Goal: Task Accomplishment & Management: Manage account settings

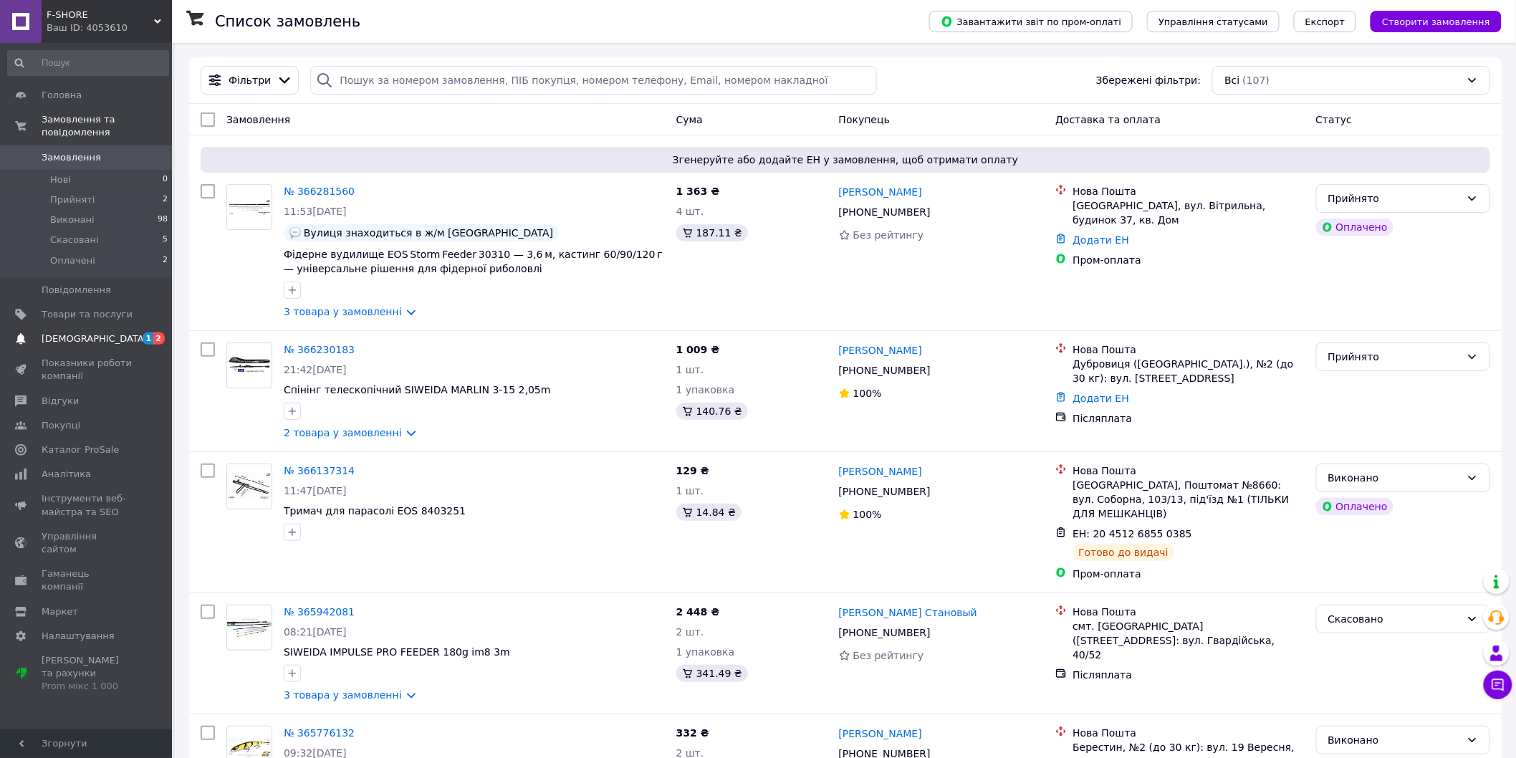
click at [72, 332] on link "[DEMOGRAPHIC_DATA] 1 2" at bounding box center [88, 339] width 176 height 24
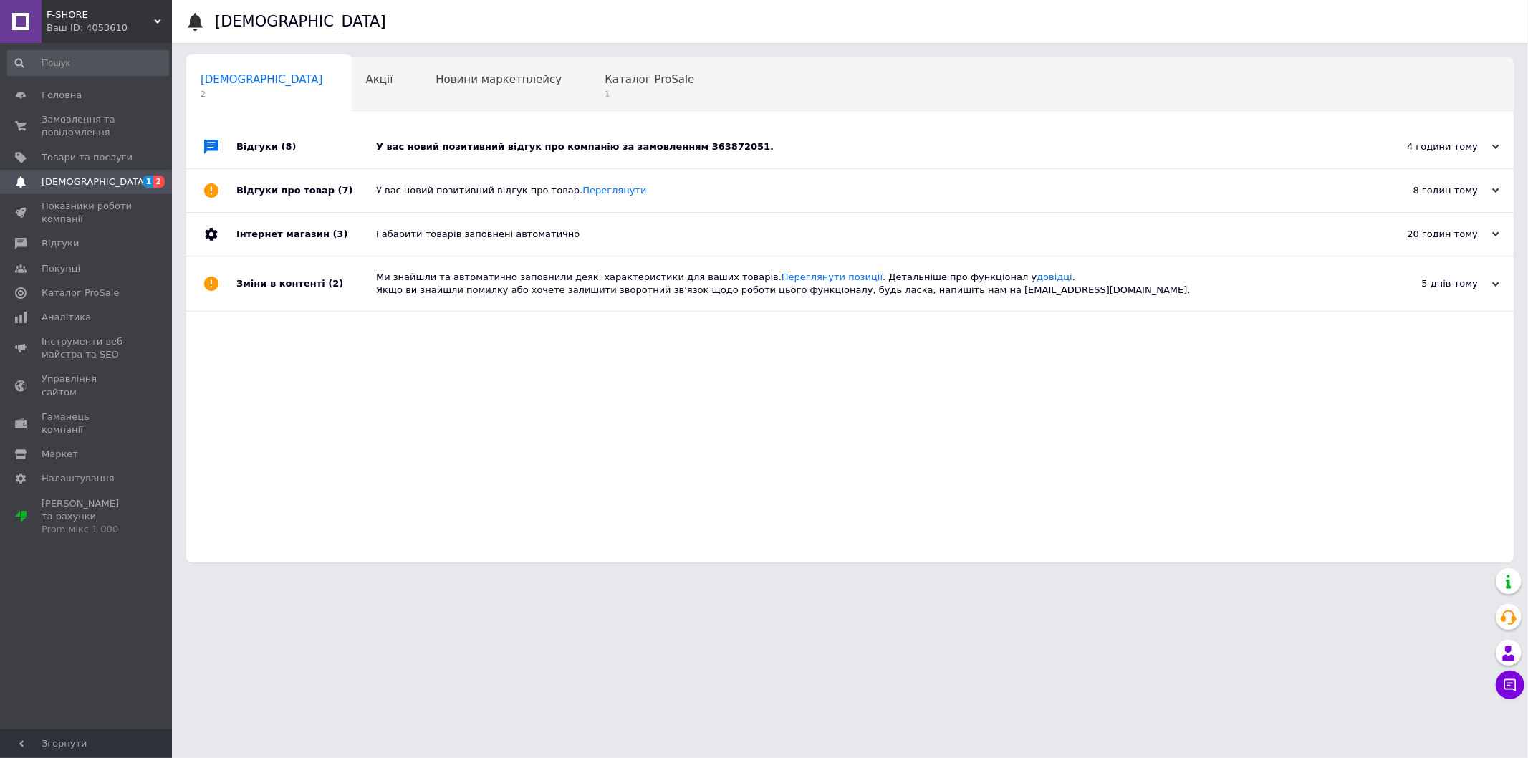
click at [226, 91] on span "2" at bounding box center [262, 94] width 123 height 11
click at [525, 239] on div "Габарити товарів заповнені автоматично" at bounding box center [866, 234] width 980 height 13
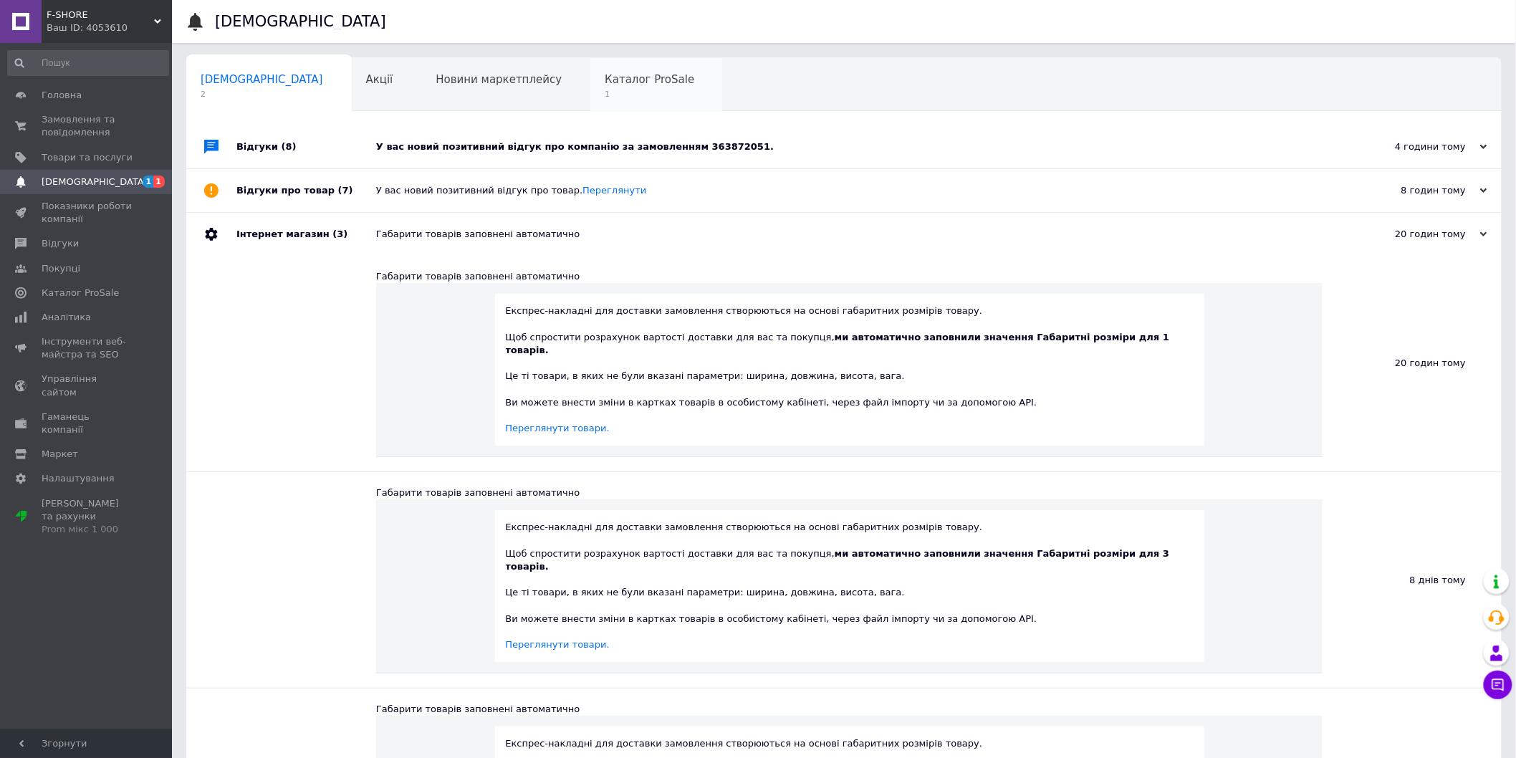
click at [605, 79] on span "Каталог ProSale" at bounding box center [650, 79] width 90 height 13
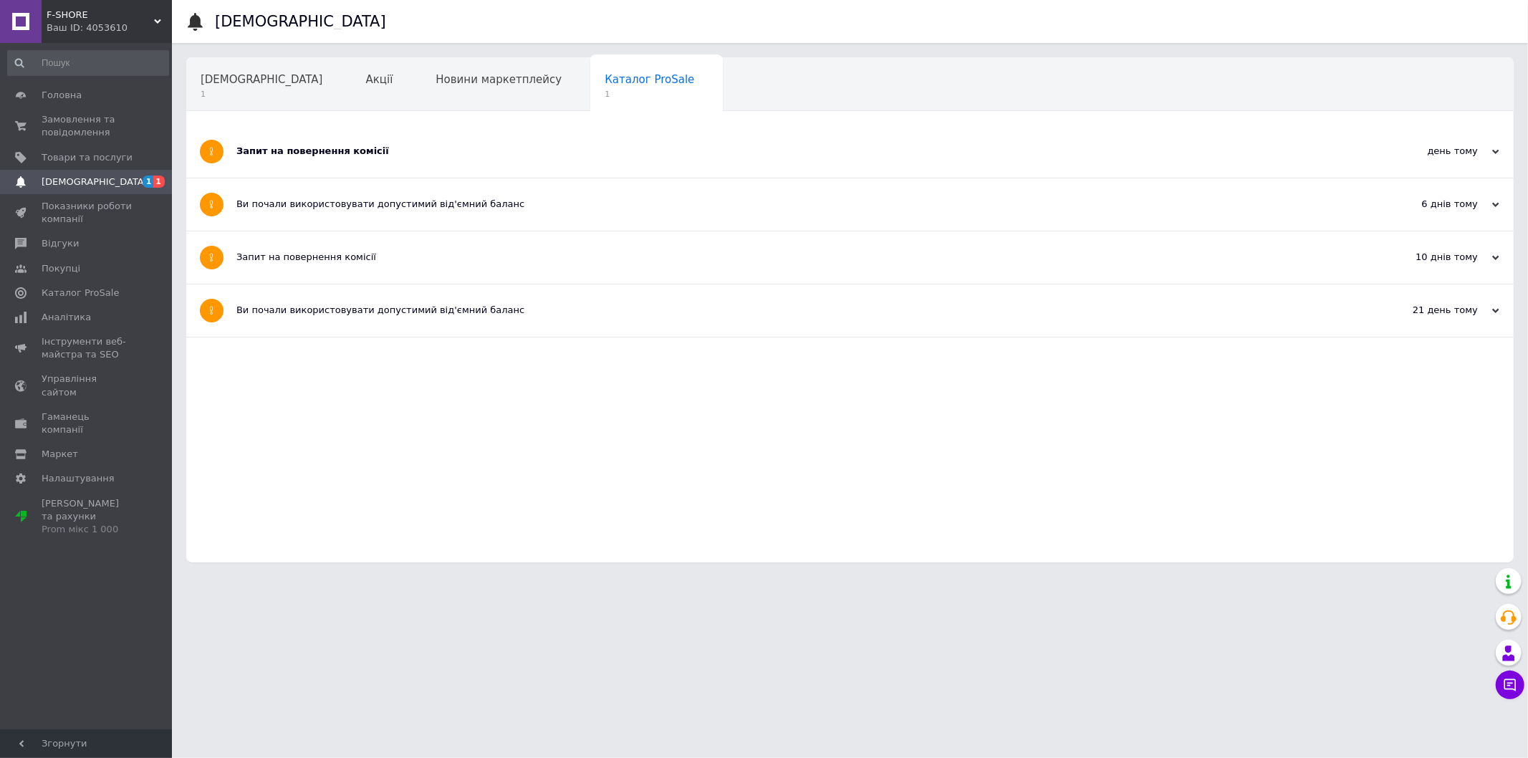
click at [287, 152] on div "Запит на повернення комісії" at bounding box center [796, 151] width 1120 height 13
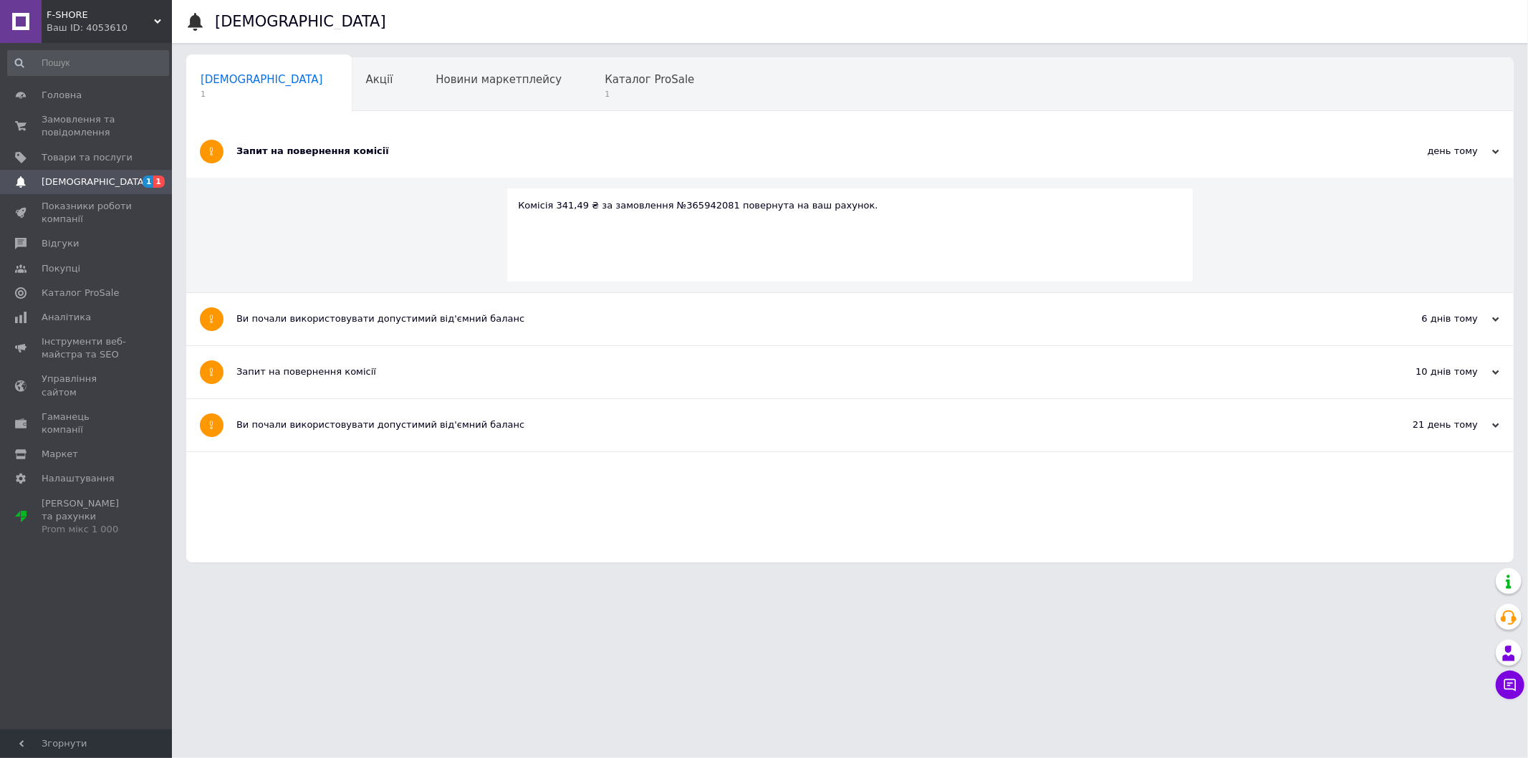
click at [83, 178] on span "[DEMOGRAPHIC_DATA]" at bounding box center [95, 182] width 106 height 13
click at [605, 75] on span "Каталог ProSale" at bounding box center [650, 79] width 90 height 13
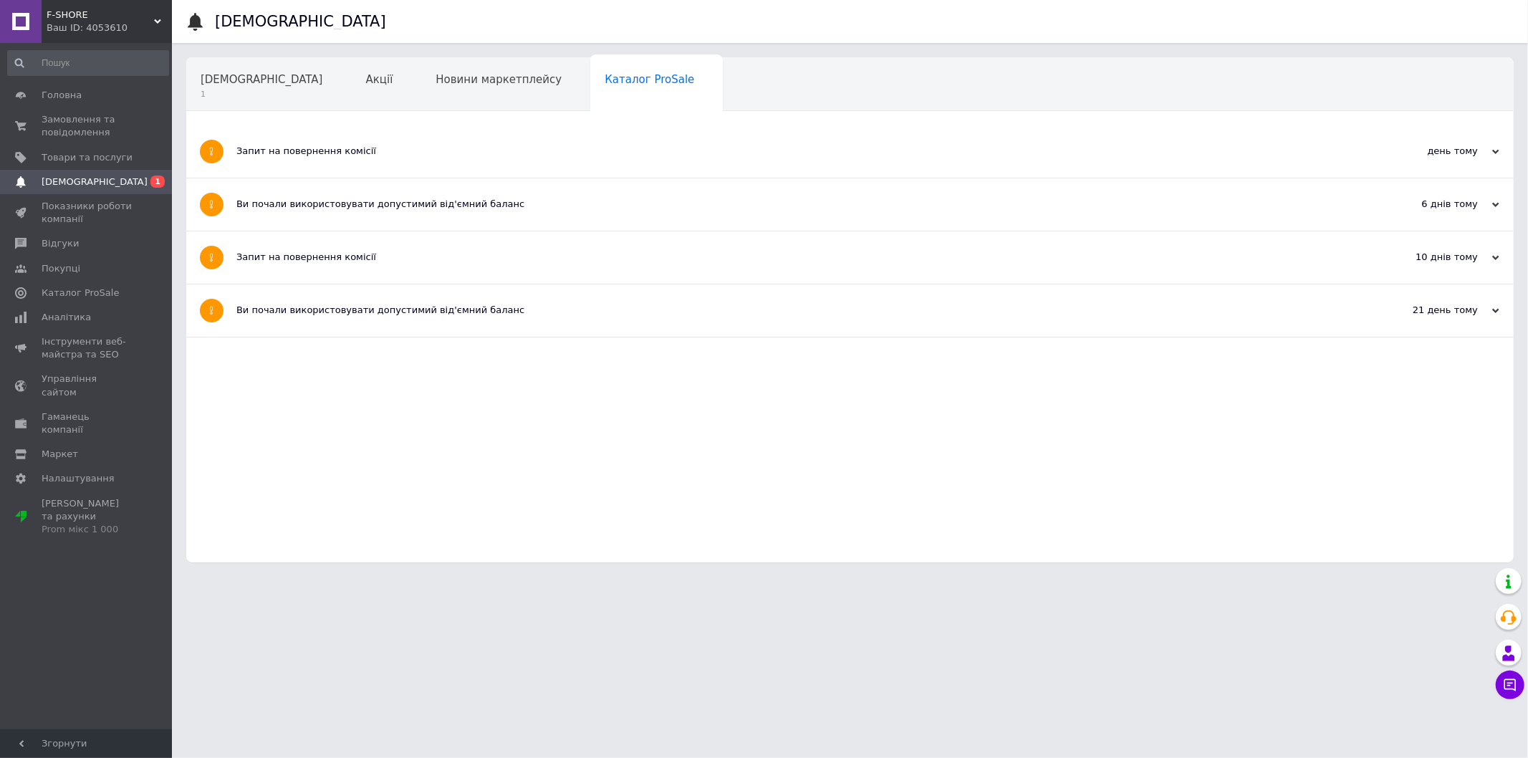
click at [72, 178] on span "[DEMOGRAPHIC_DATA]" at bounding box center [95, 182] width 106 height 13
click at [55, 154] on span "Товари та послуги" at bounding box center [87, 157] width 91 height 13
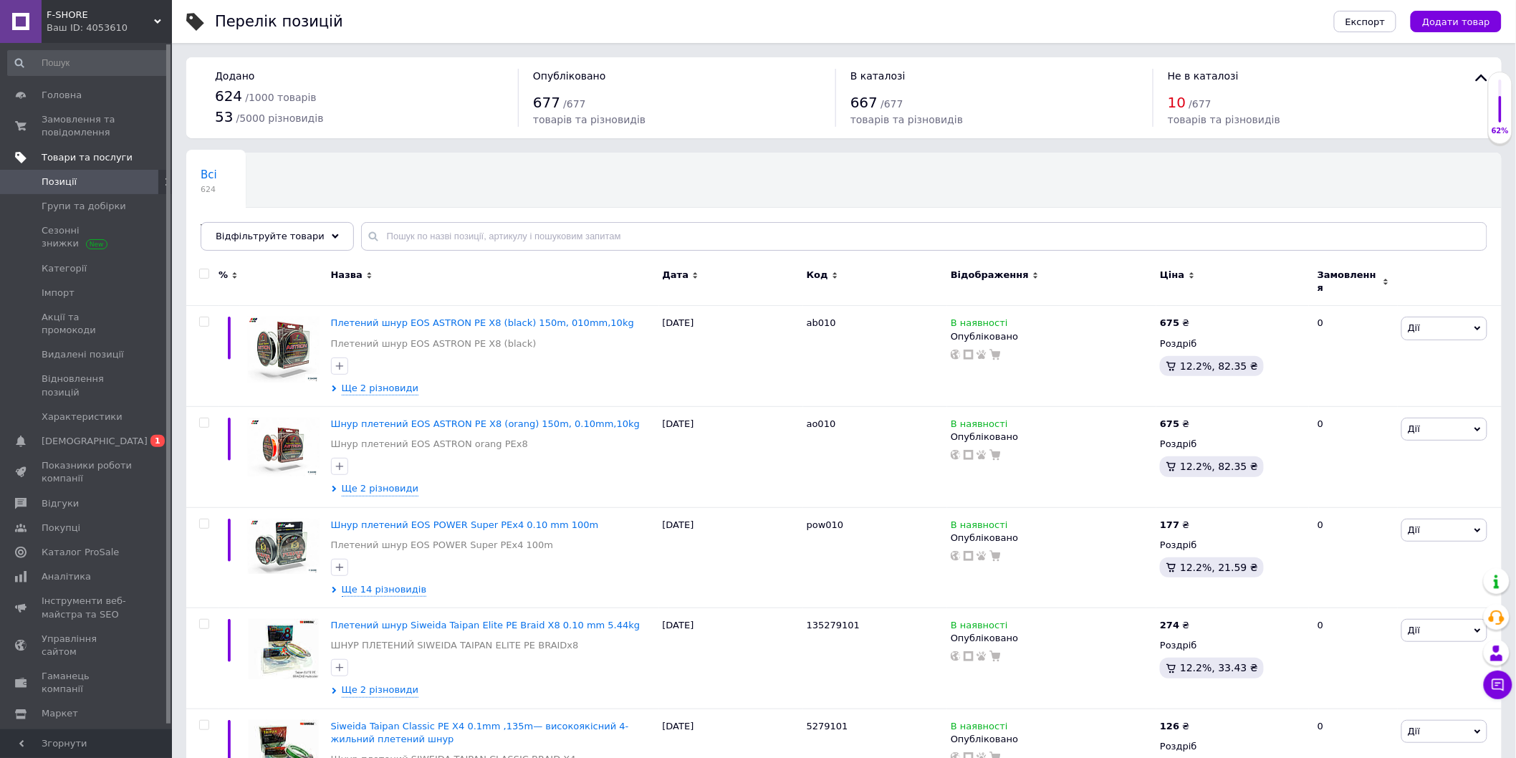
click at [93, 155] on span "Товари та послуги" at bounding box center [87, 157] width 91 height 13
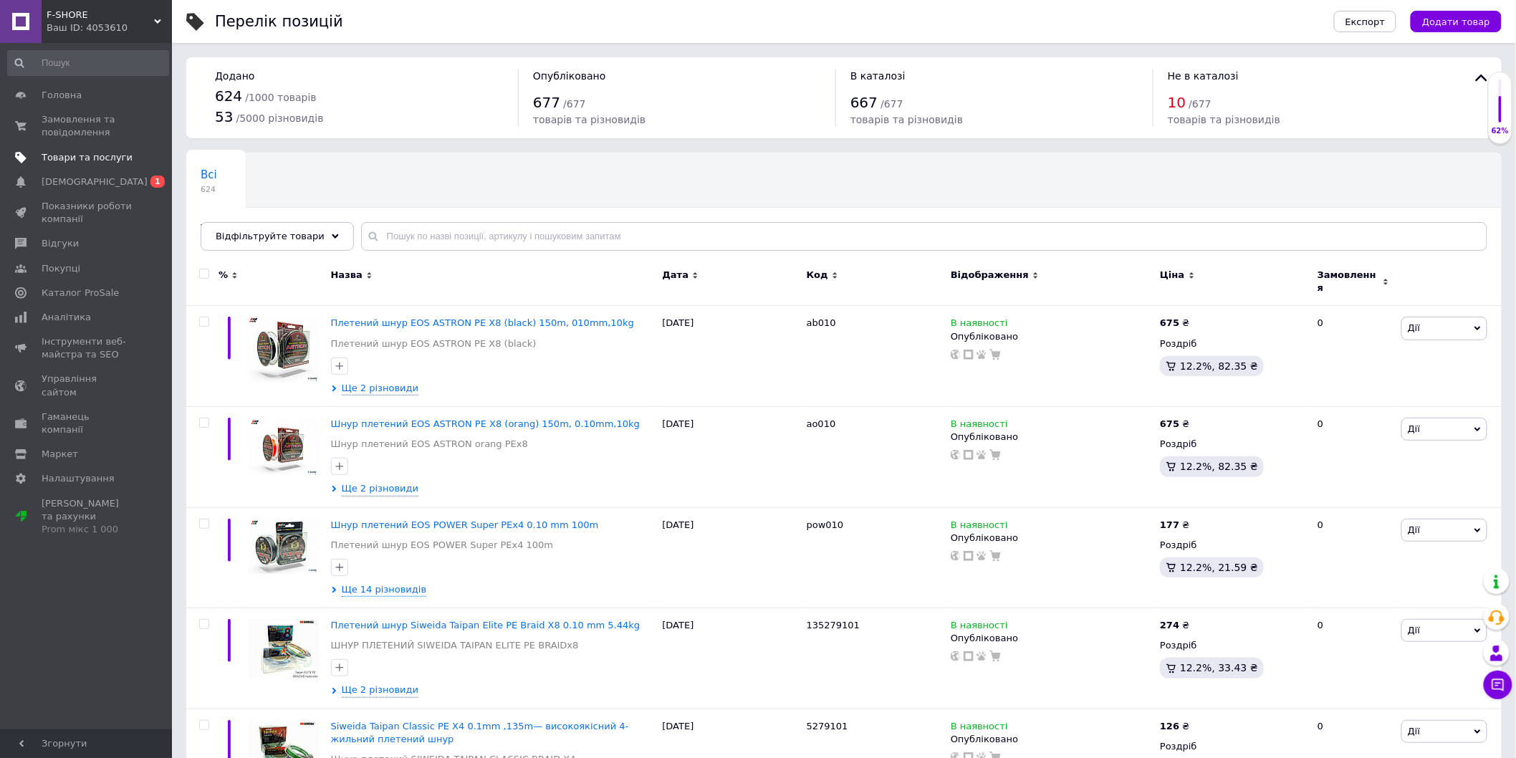
click at [97, 156] on span "Товари та послуги" at bounding box center [87, 157] width 91 height 13
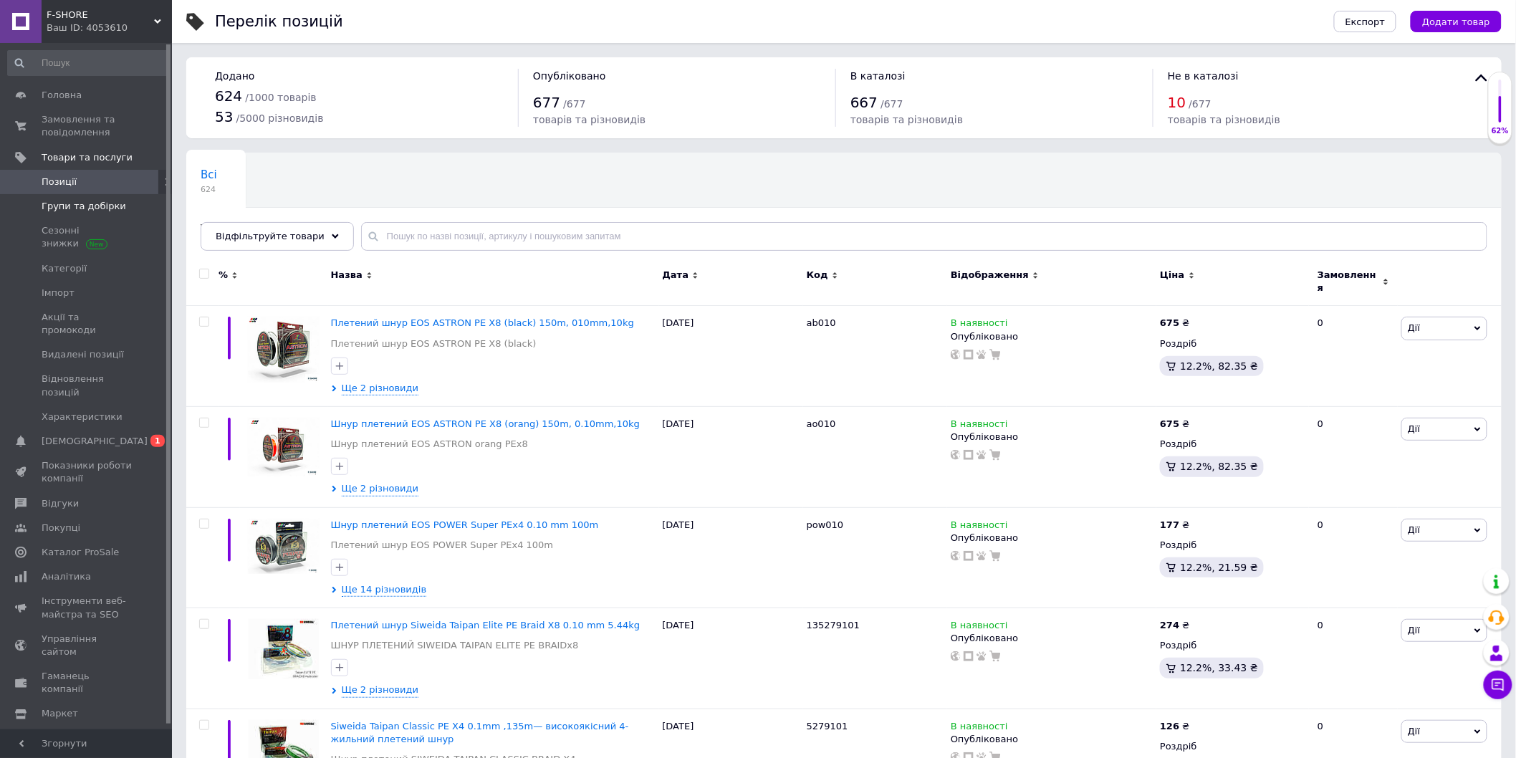
click at [75, 211] on span "Групи та добірки" at bounding box center [84, 206] width 85 height 13
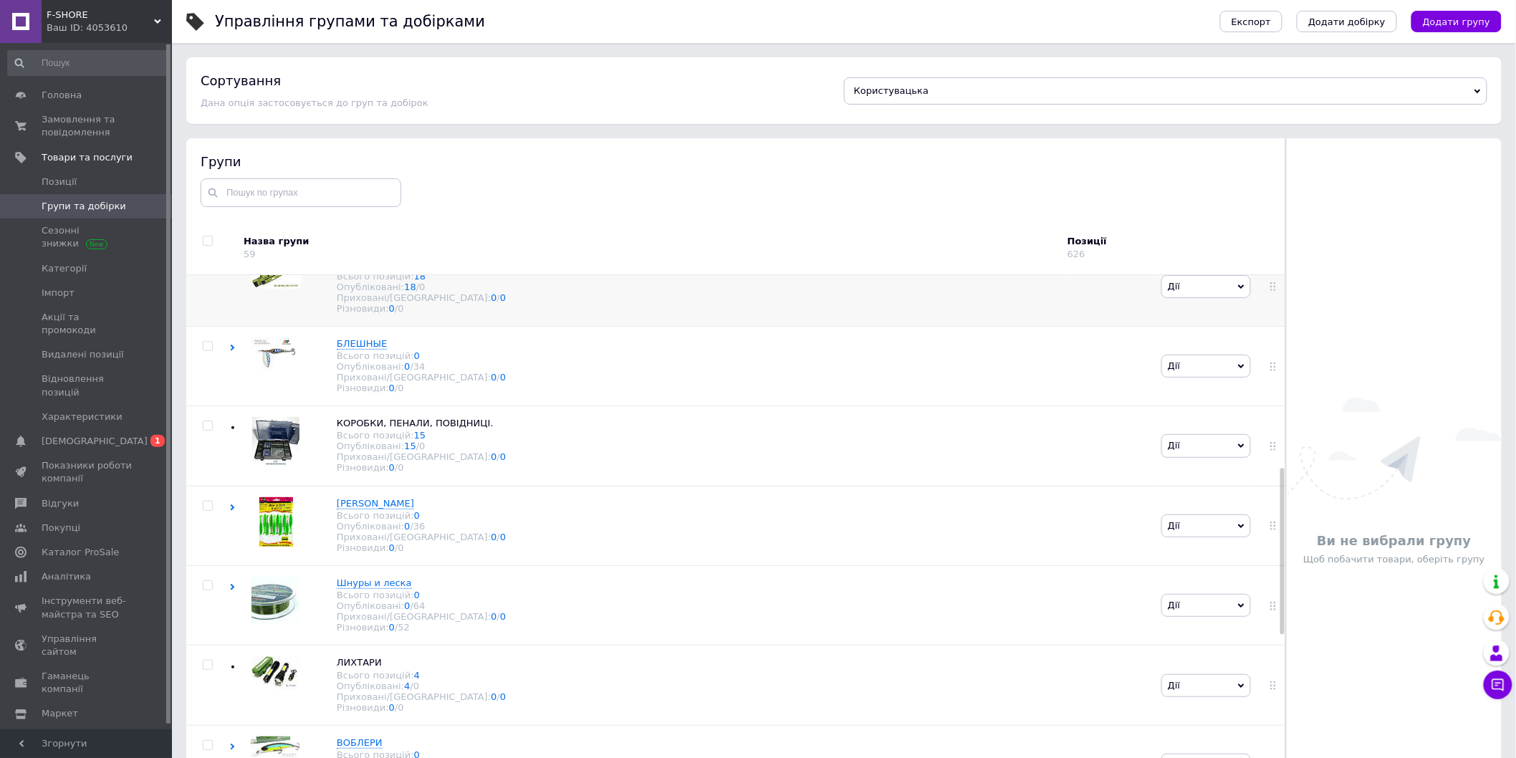
scroll to position [636, 0]
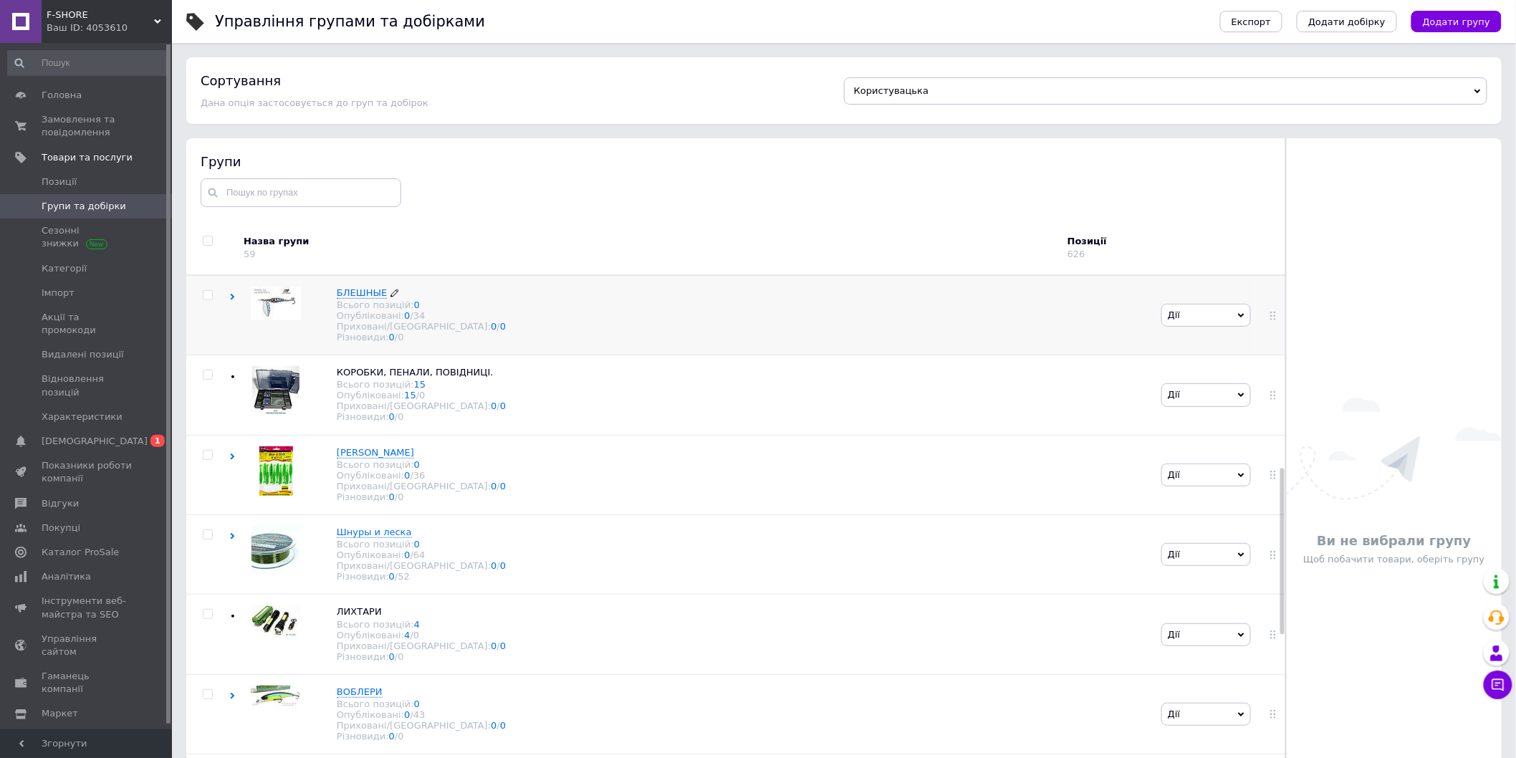
click at [361, 298] on span "БЛЕШНЫЕ" at bounding box center [362, 292] width 50 height 11
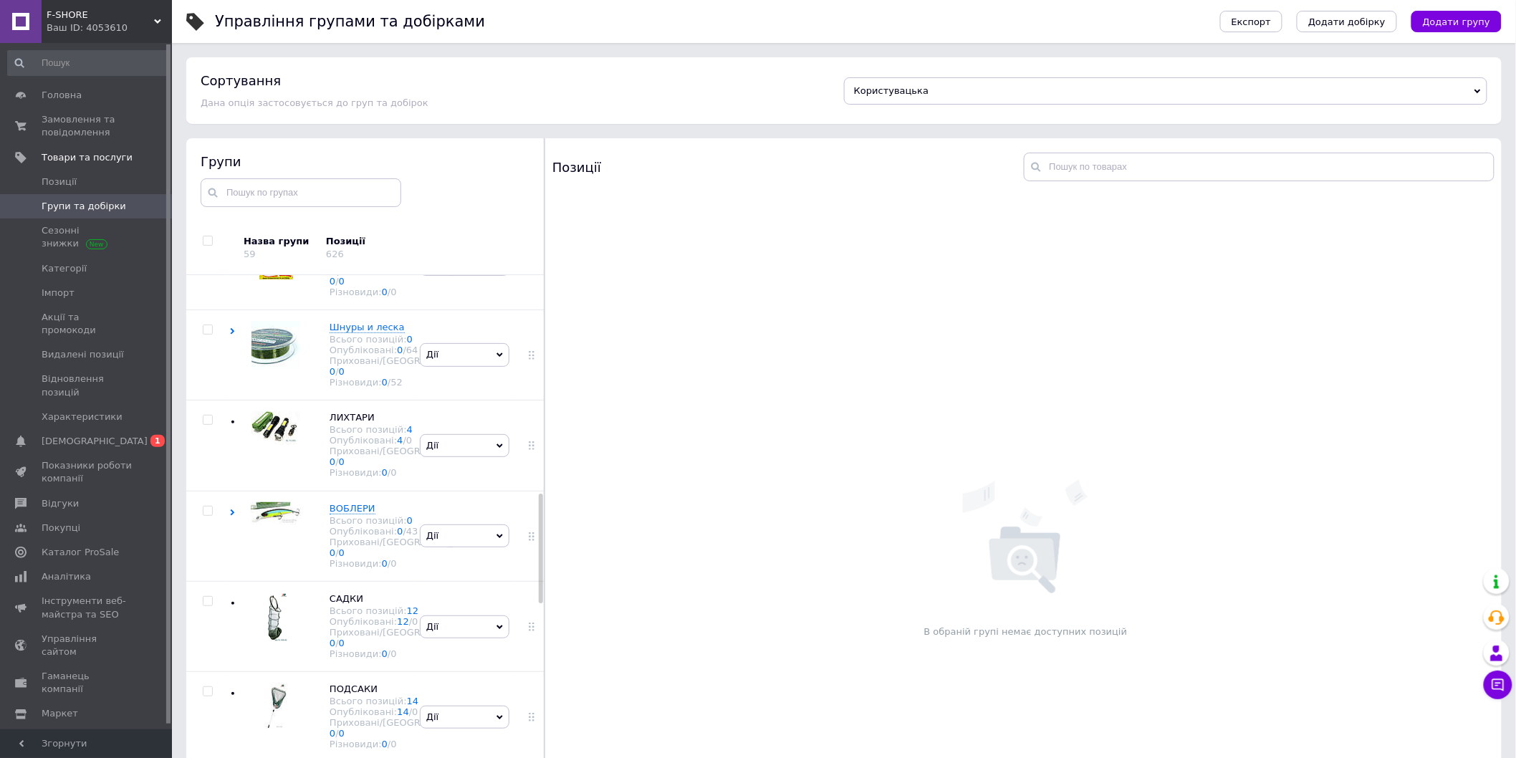
scroll to position [1091, 0]
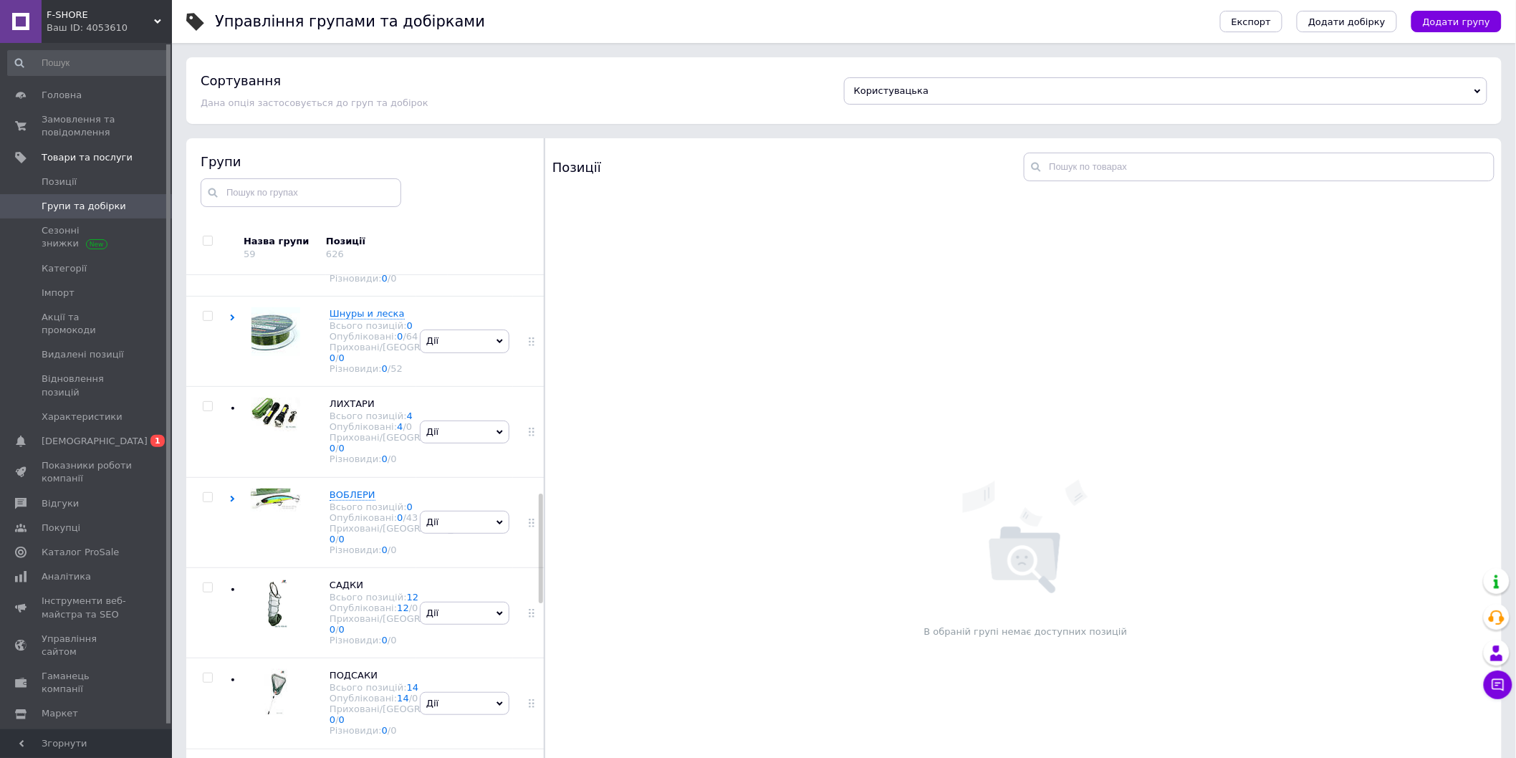
click at [353, 34] on span "БЛЕШНЫЕ ОБЕРТОВЫЕ" at bounding box center [386, 28] width 112 height 11
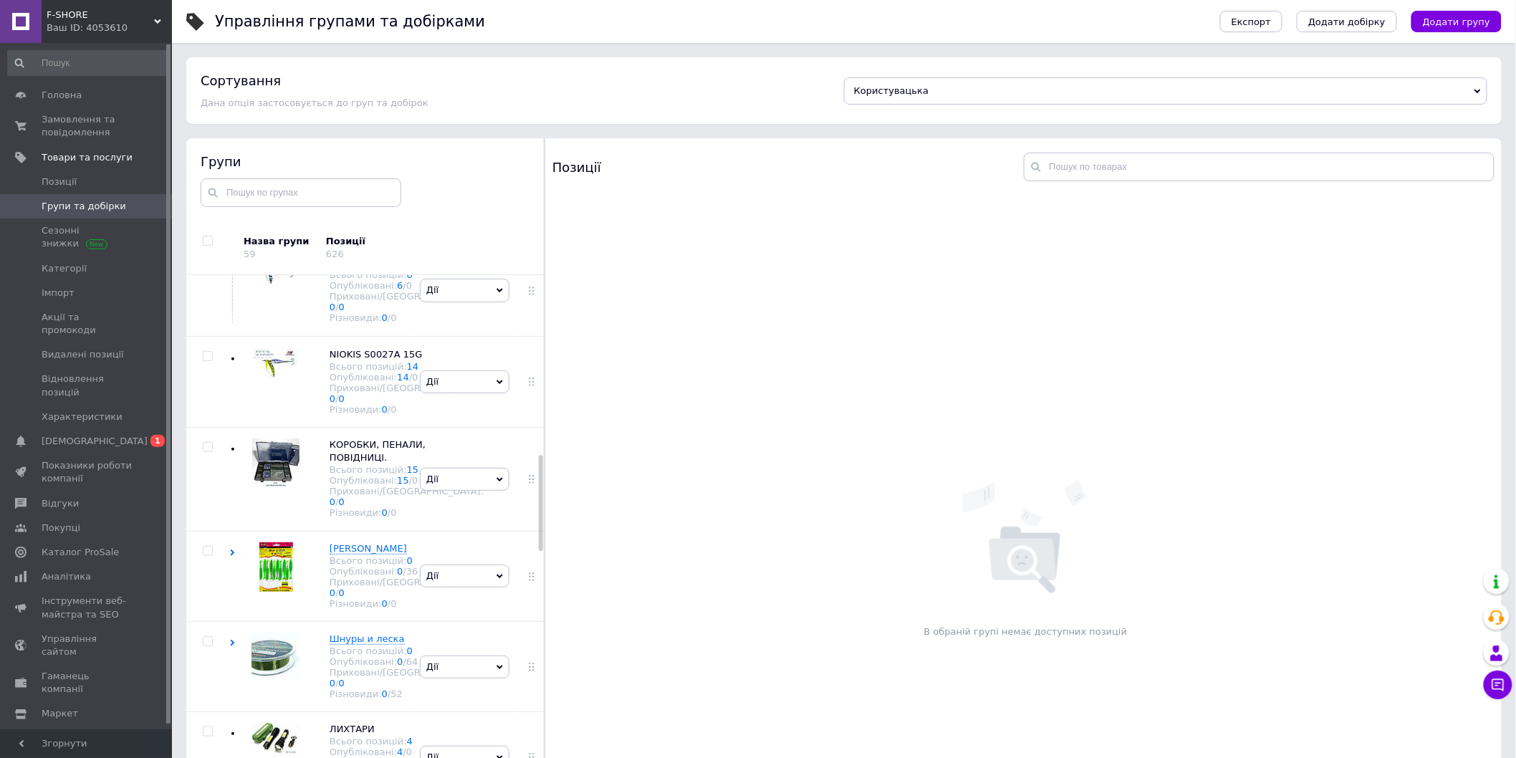
scroll to position [1011, 0]
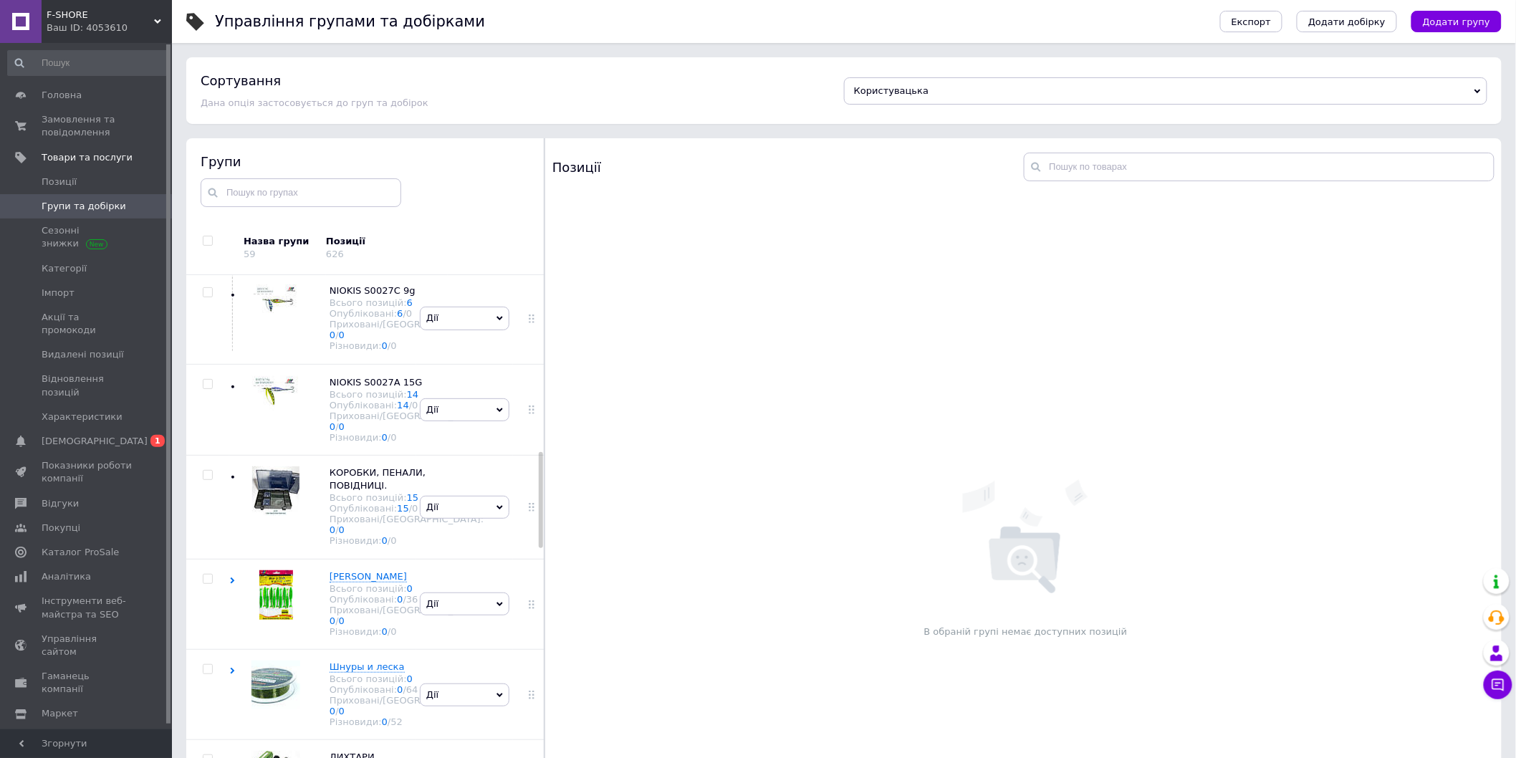
click at [499, 148] on span "Дії" at bounding box center [465, 136] width 90 height 23
click at [466, 253] on li "Додати підгрупу" at bounding box center [465, 236] width 88 height 33
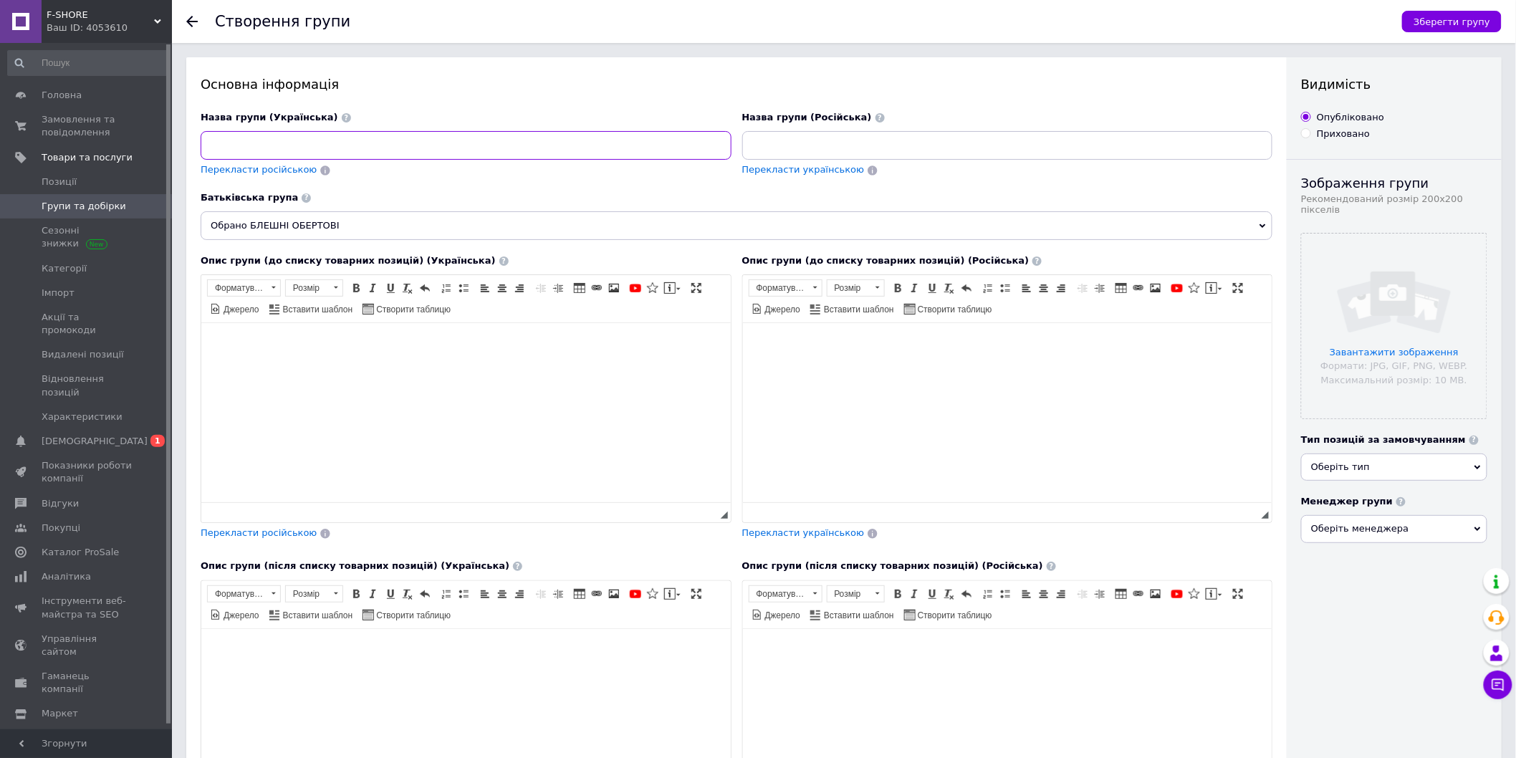
click at [326, 151] on input at bounding box center [466, 145] width 531 height 29
type input "Блешні обертові S0036E 2.5g"
click at [1371, 345] on input "file" at bounding box center [1394, 326] width 185 height 185
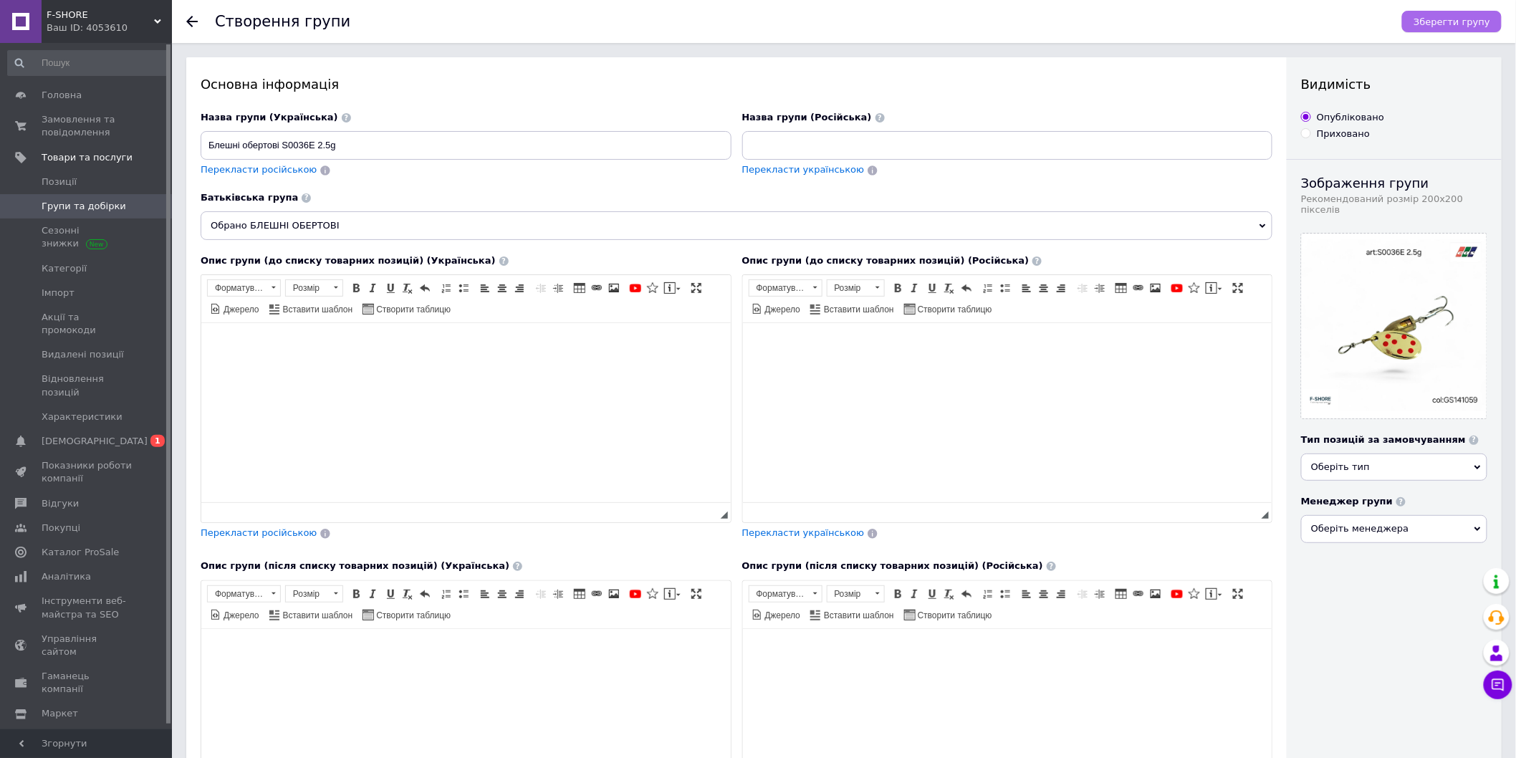
click at [1470, 22] on span "Зберегти групу" at bounding box center [1452, 21] width 77 height 11
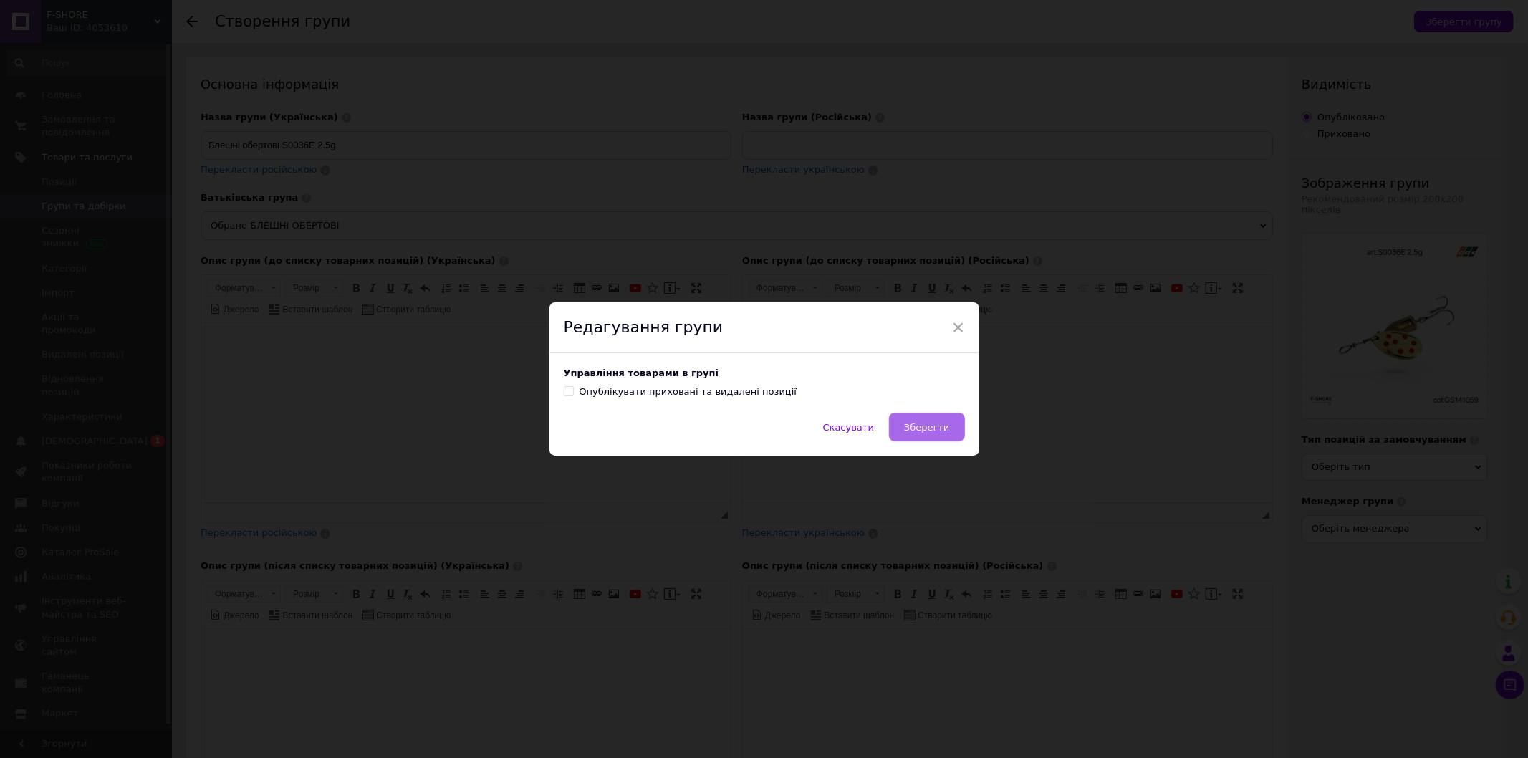
click at [912, 425] on span "Зберегти" at bounding box center [926, 427] width 45 height 11
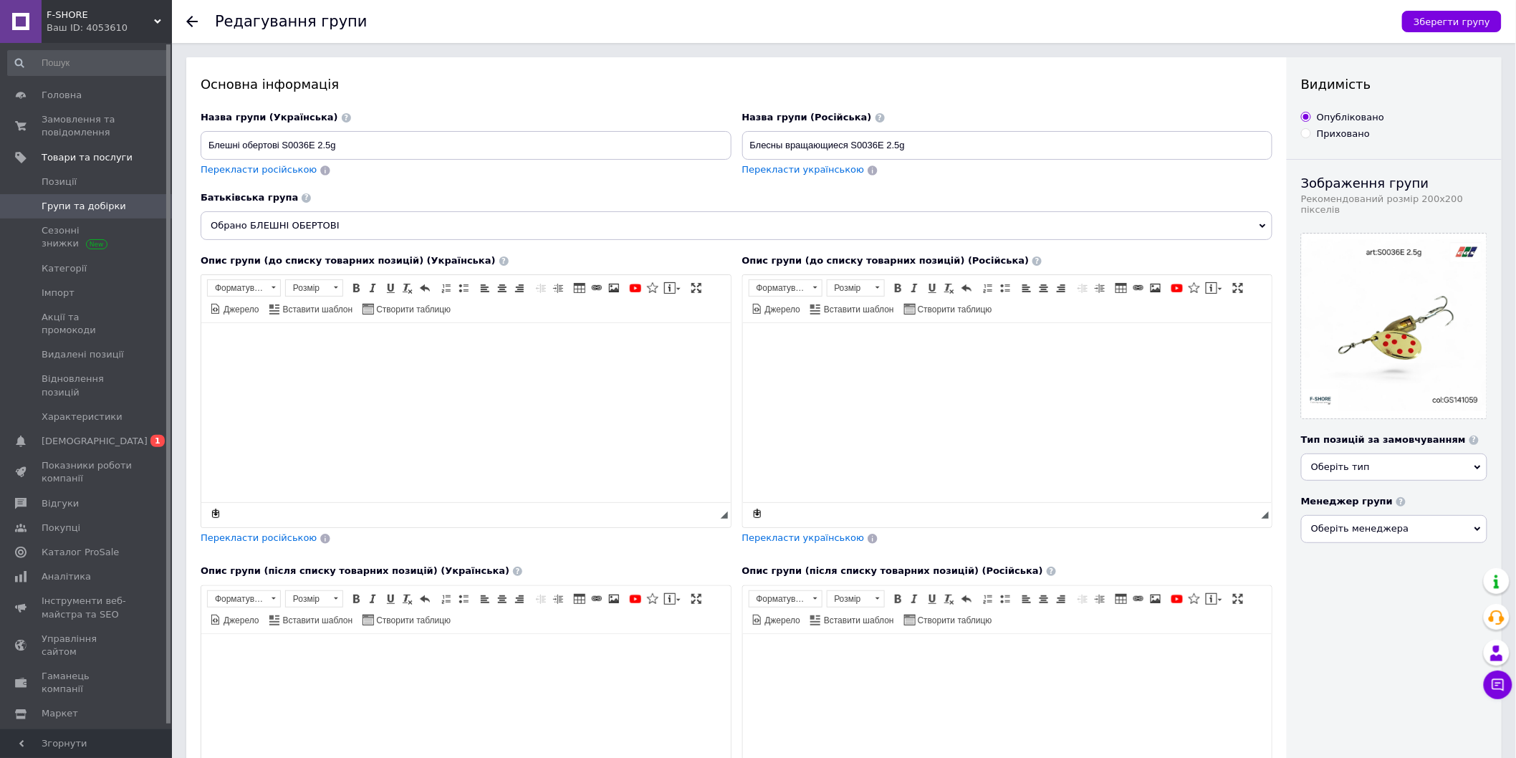
click at [82, 209] on span "Групи та добірки" at bounding box center [84, 206] width 85 height 13
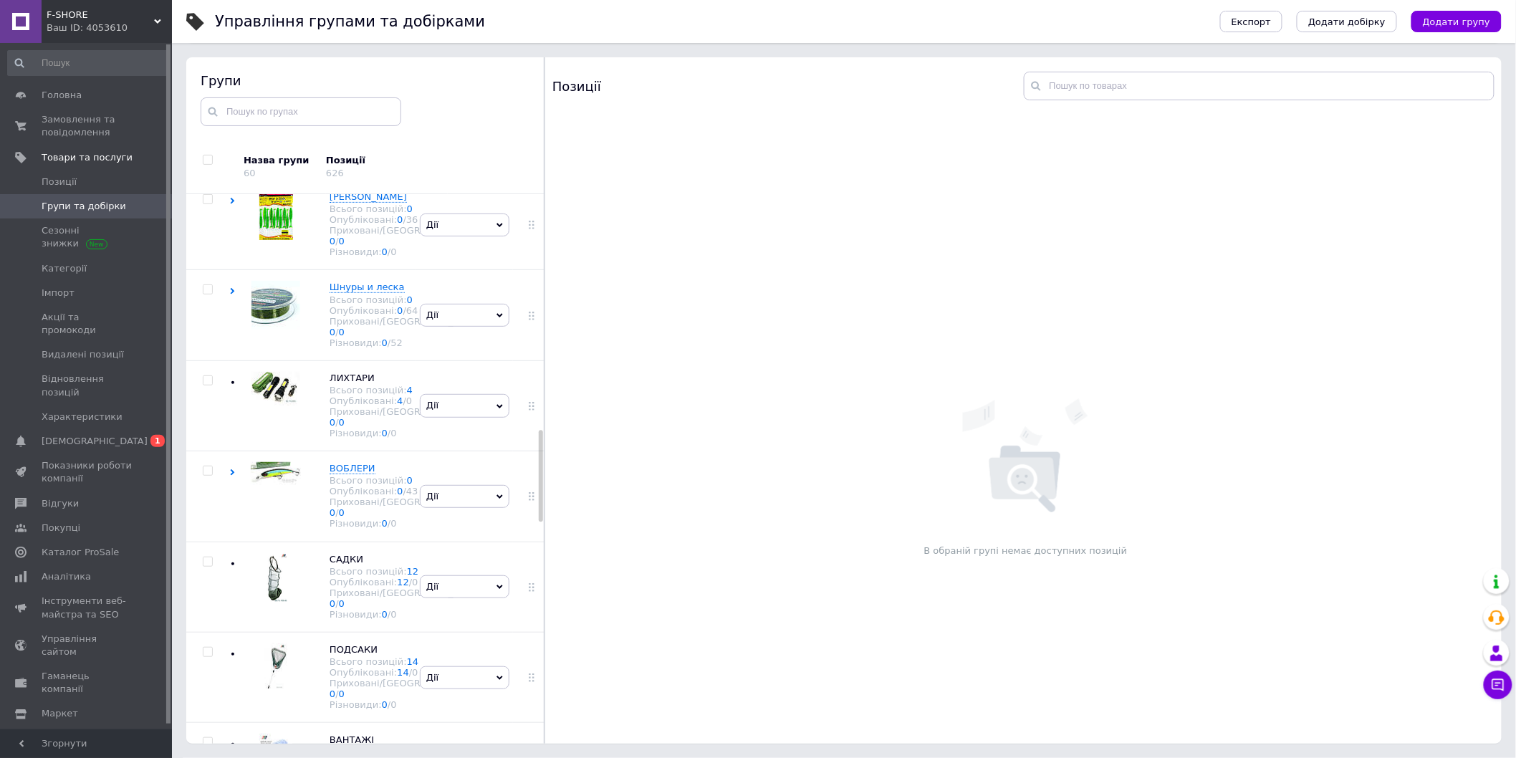
scroll to position [1422, 0]
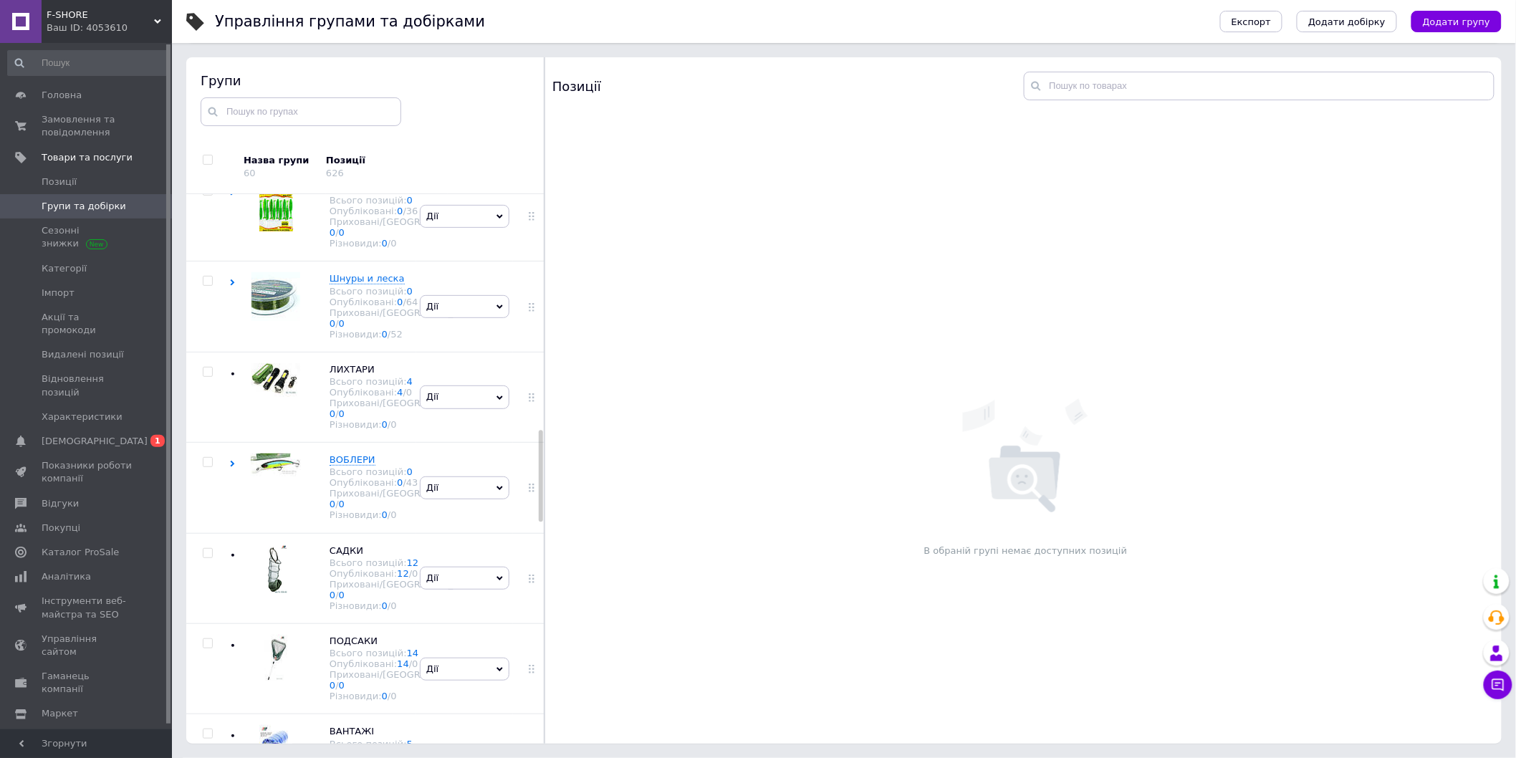
click at [497, 18] on icon at bounding box center [500, 16] width 6 height 4
click at [463, 152] on li "Додати товар" at bounding box center [465, 142] width 88 height 20
